Goal: Task Accomplishment & Management: Use online tool/utility

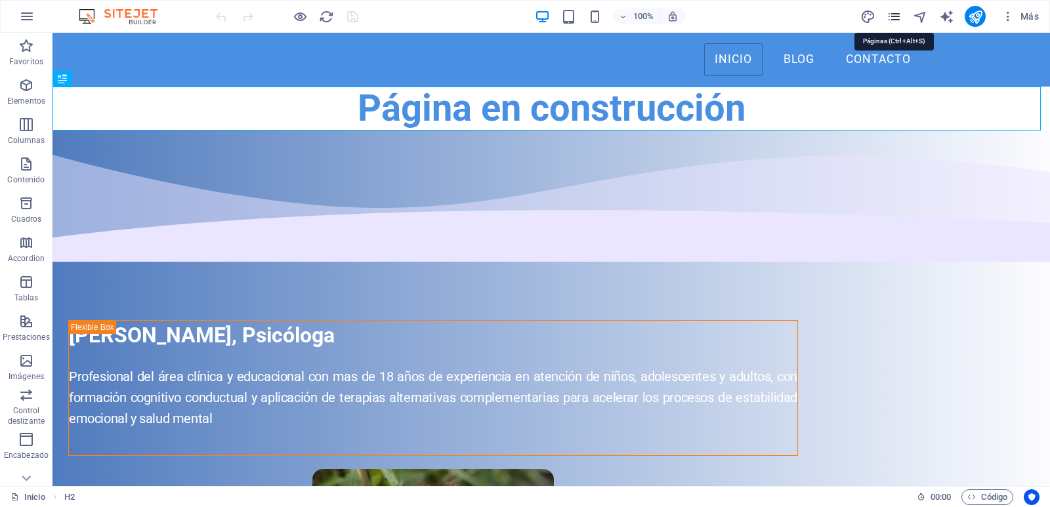
click at [893, 17] on icon "pages" at bounding box center [894, 16] width 15 height 15
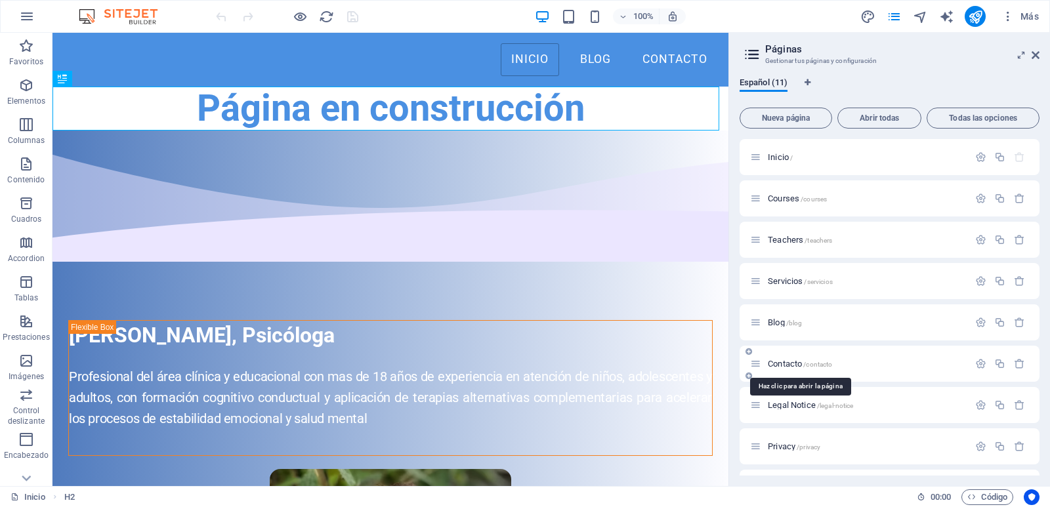
click at [816, 364] on span "/contacto" at bounding box center [817, 364] width 29 height 7
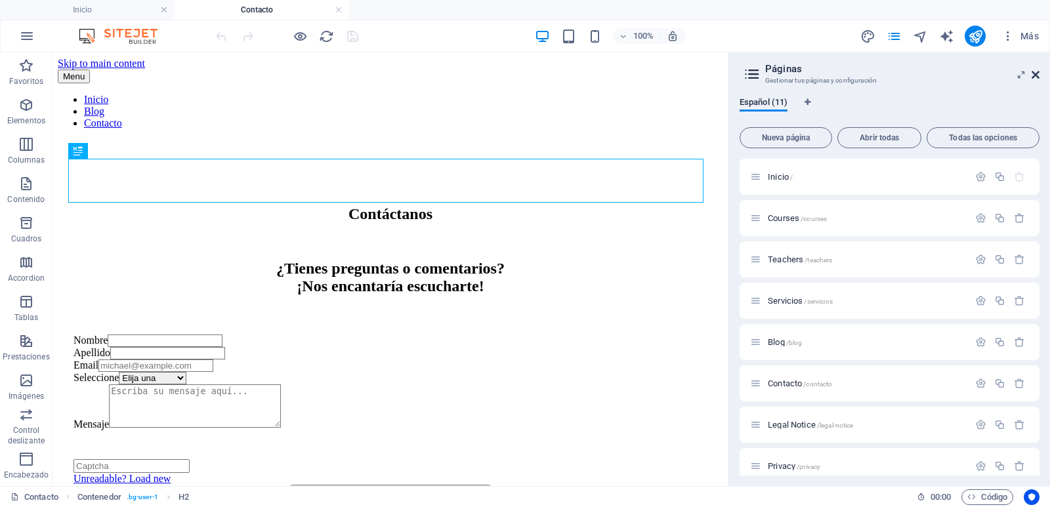
click at [1036, 74] on icon at bounding box center [1036, 75] width 8 height 10
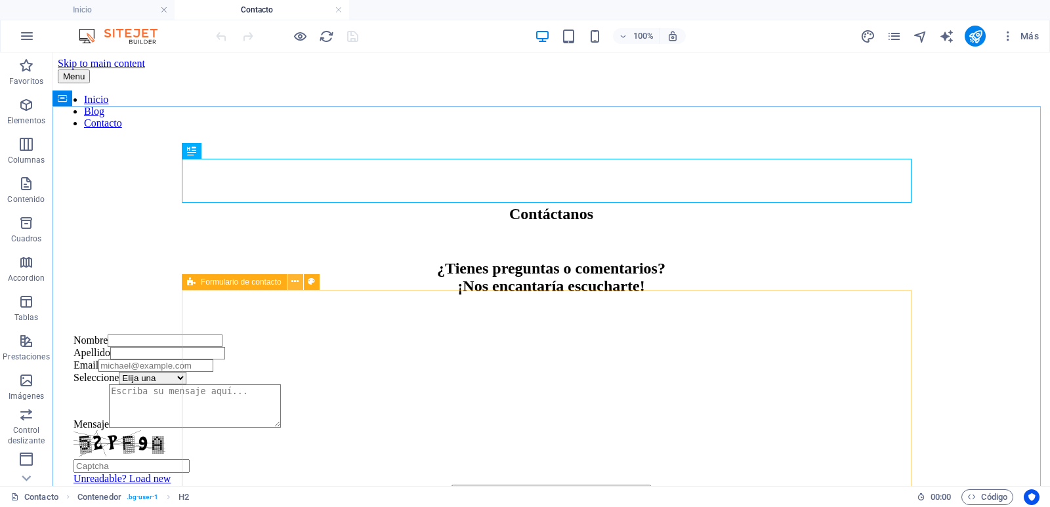
click at [293, 282] on icon at bounding box center [294, 282] width 7 height 14
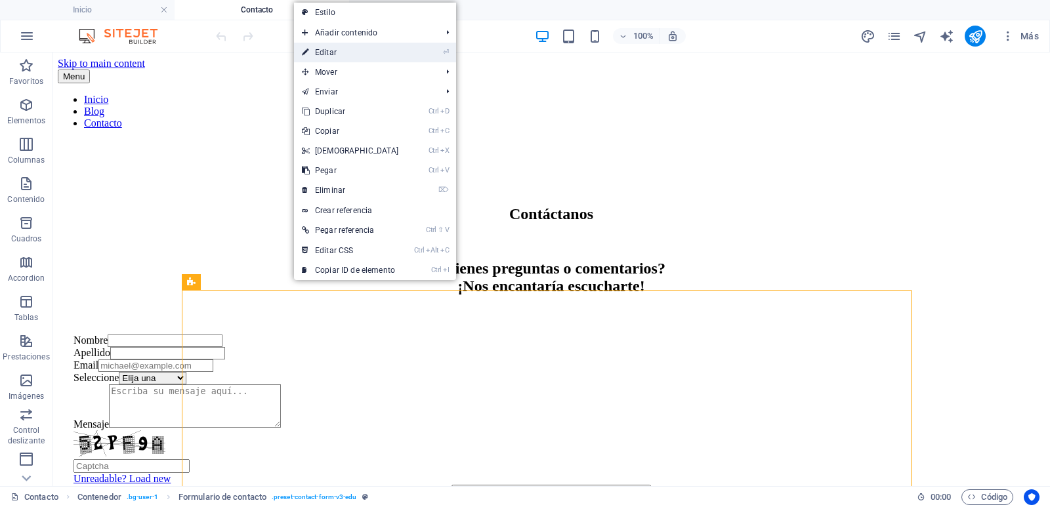
click at [415, 51] on li "⏎ Editar" at bounding box center [375, 53] width 162 height 20
click at [345, 52] on link "⏎ Editar" at bounding box center [350, 53] width 113 height 20
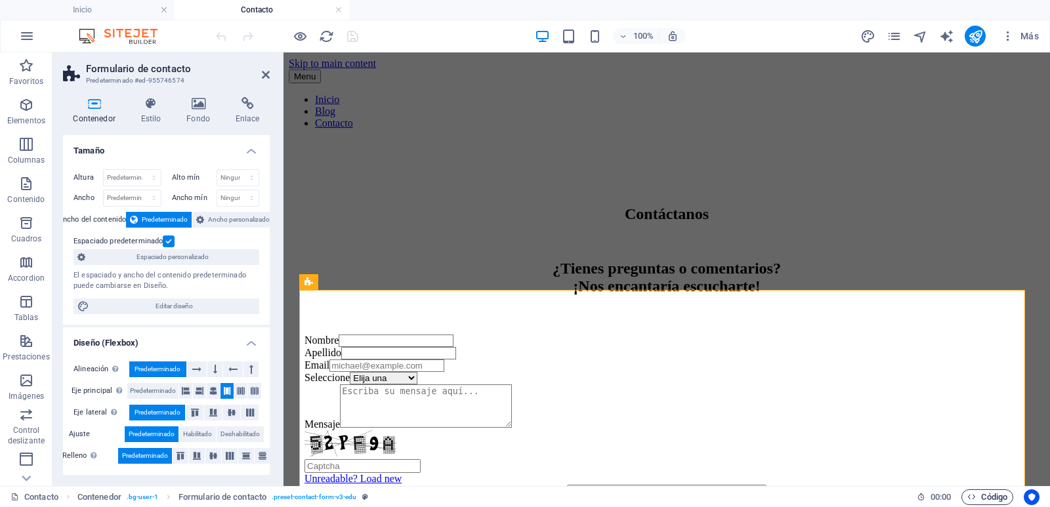
click at [993, 497] on span "Código" at bounding box center [987, 498] width 40 height 16
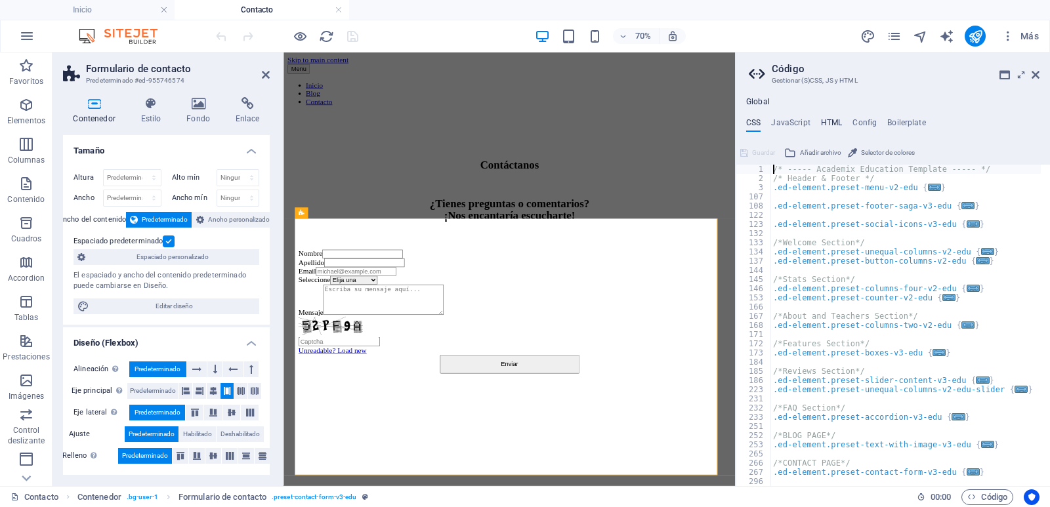
click at [823, 122] on h4 "HTML" at bounding box center [832, 125] width 22 height 14
type textarea "<a href="#main-content" class="wv-link-content button">Skip to main content</a>"
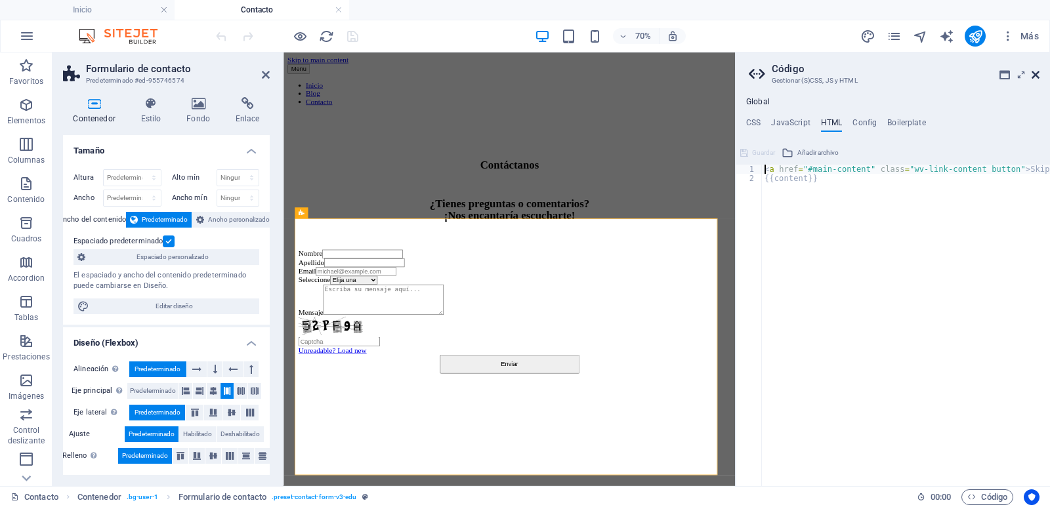
click at [1039, 77] on icon at bounding box center [1036, 75] width 8 height 10
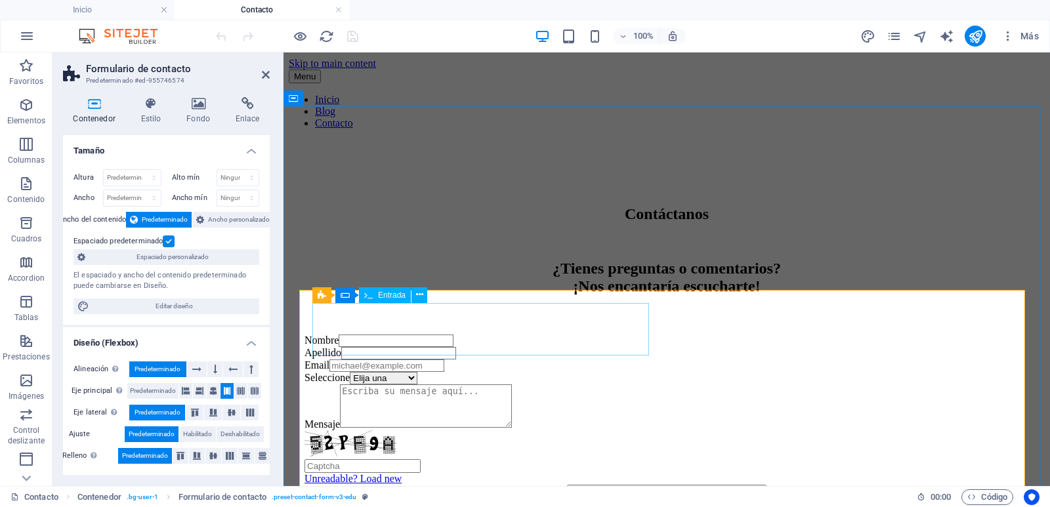
click at [429, 343] on input "Nombre" at bounding box center [396, 341] width 115 height 12
click at [400, 339] on input "Nombre" at bounding box center [396, 341] width 115 height 12
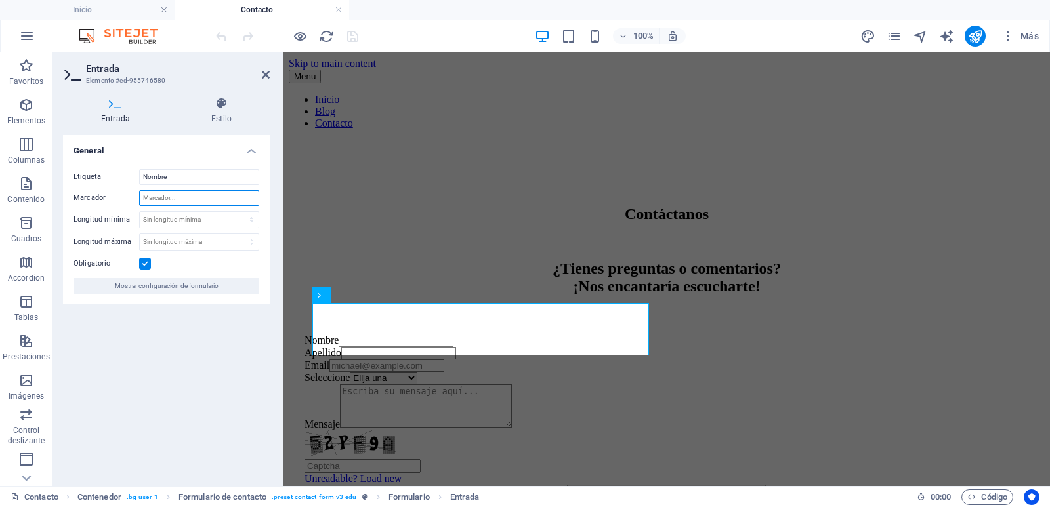
click at [175, 200] on input "Marcador" at bounding box center [199, 198] width 120 height 16
click at [183, 288] on span "Mostrar configuración de formulario" at bounding box center [167, 286] width 104 height 16
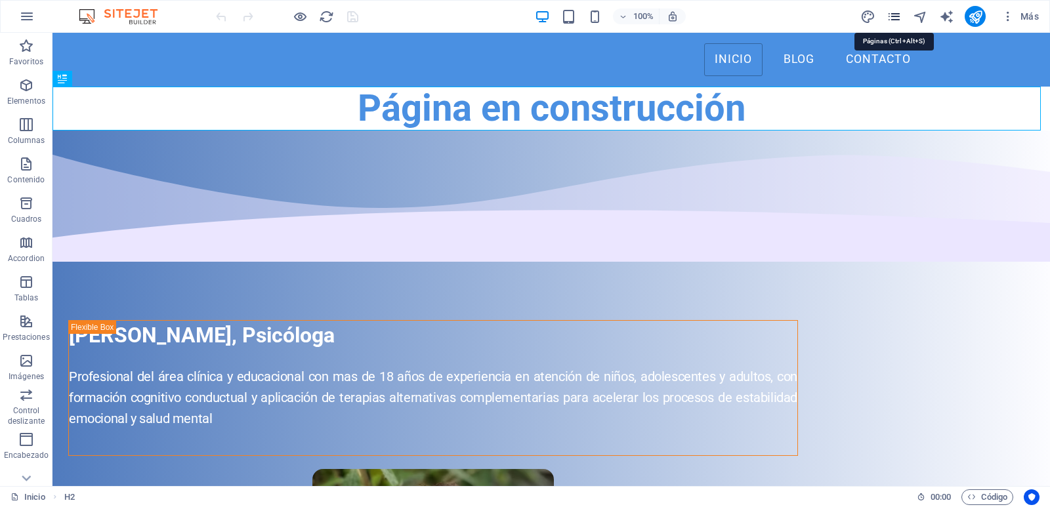
click at [896, 12] on icon "pages" at bounding box center [894, 16] width 15 height 15
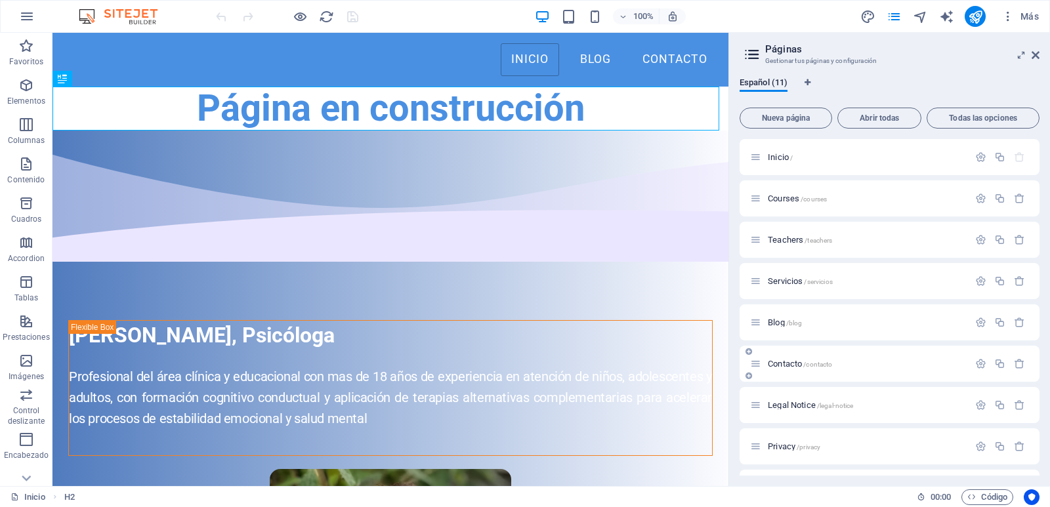
click at [828, 366] on span "/contacto" at bounding box center [817, 364] width 29 height 7
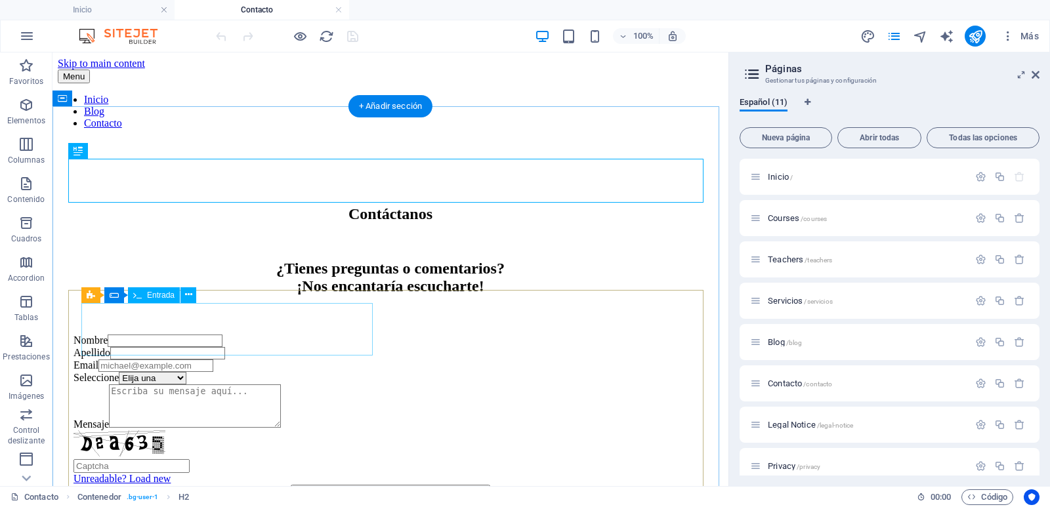
click at [162, 341] on div "Nombre" at bounding box center [390, 341] width 634 height 12
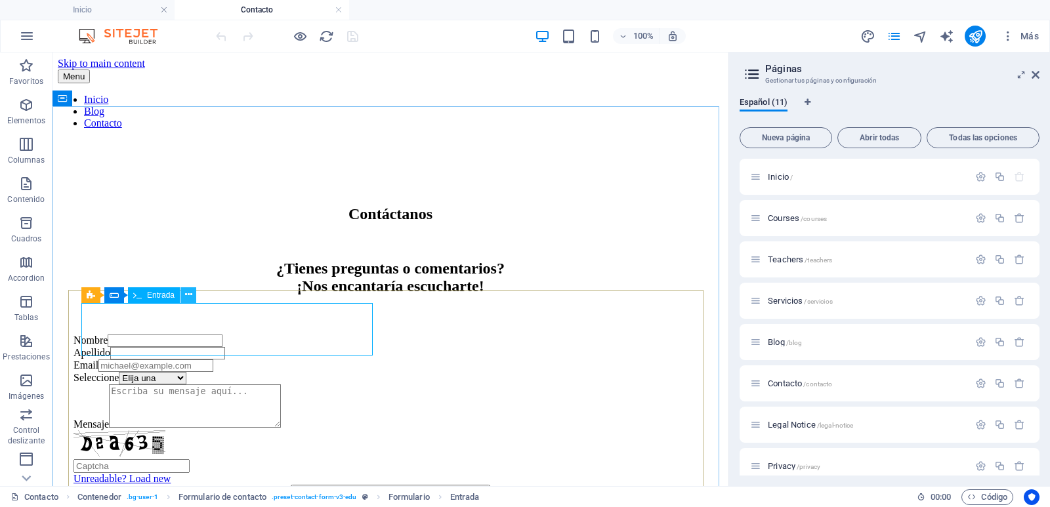
click at [190, 292] on icon at bounding box center [188, 295] width 7 height 14
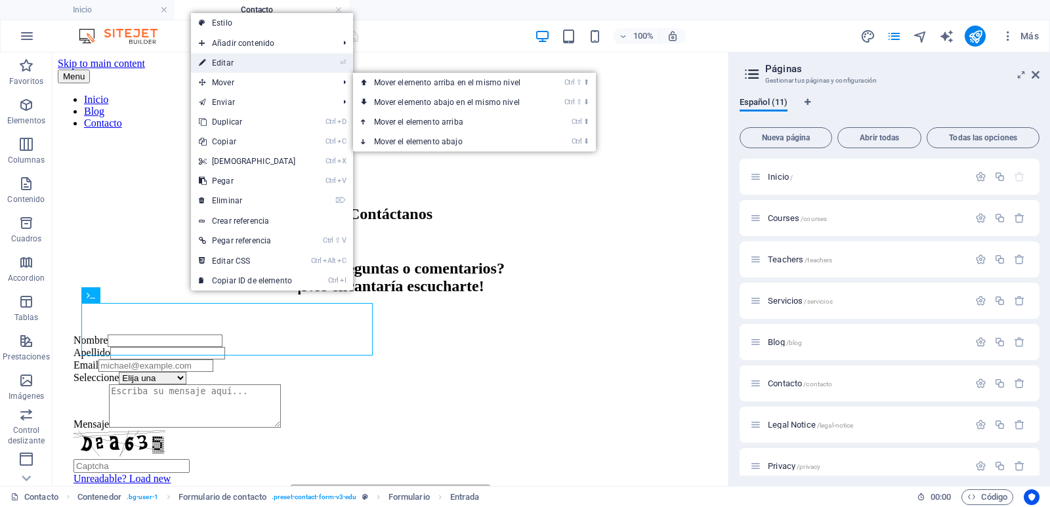
click at [254, 65] on link "⏎ Editar" at bounding box center [247, 63] width 113 height 20
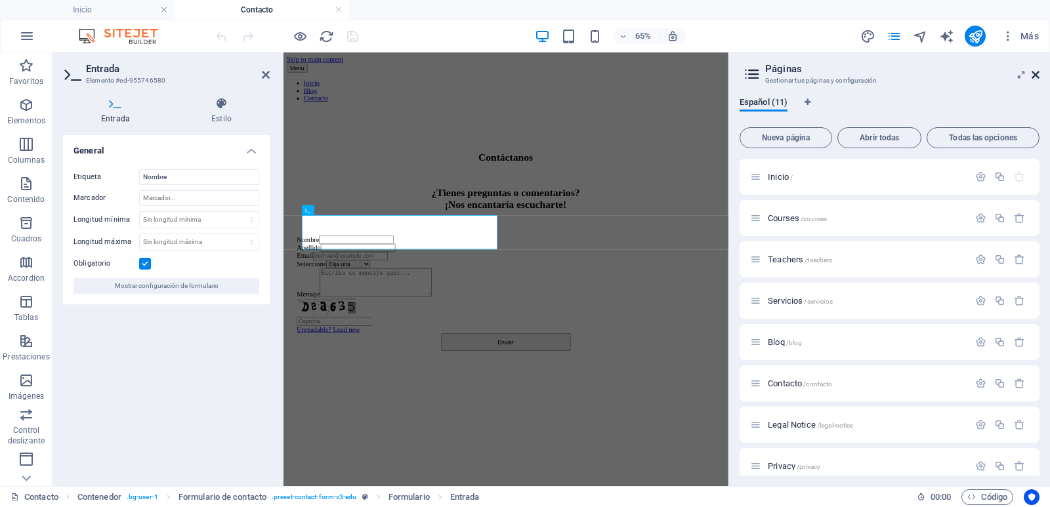
click at [1039, 74] on icon at bounding box center [1036, 75] width 8 height 10
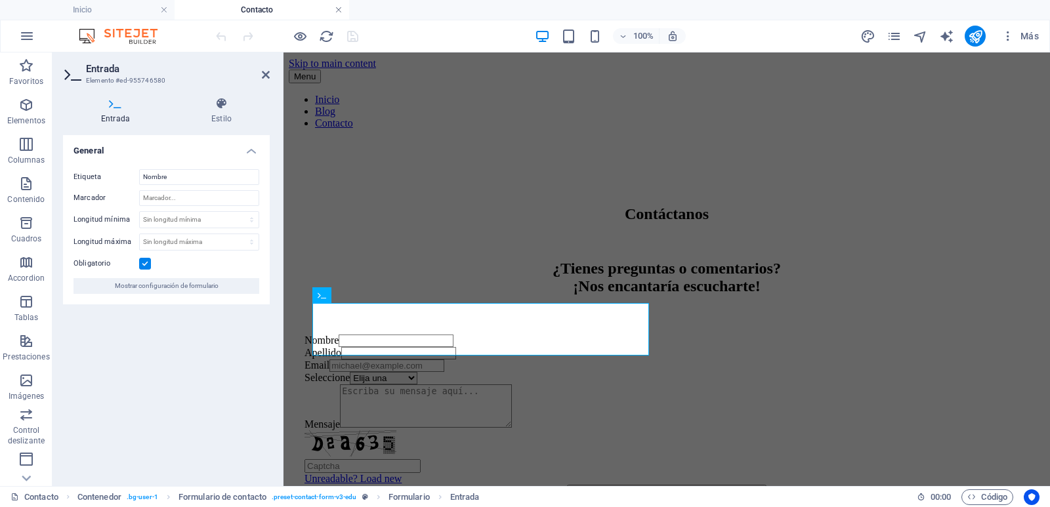
click at [337, 9] on link at bounding box center [339, 10] width 8 height 12
